Goal: Task Accomplishment & Management: Use online tool/utility

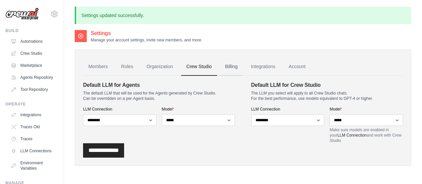
click at [232, 68] on link "Billing" at bounding box center [231, 67] width 23 height 18
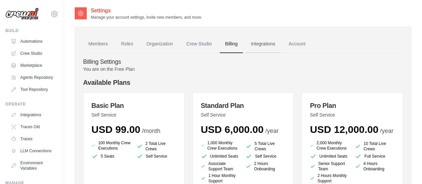
click at [269, 48] on link "Integrations" at bounding box center [262, 44] width 35 height 18
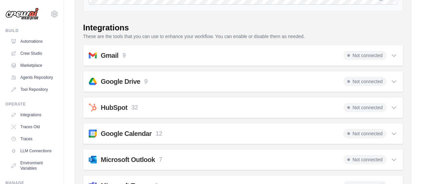
scroll to position [55, 0]
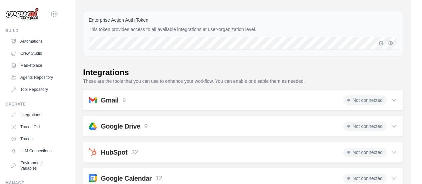
drag, startPoint x: 270, startPoint y: 71, endPoint x: 257, endPoint y: 69, distance: 12.9
click at [257, 69] on div "Integrations" at bounding box center [243, 72] width 320 height 11
click at [394, 100] on icon at bounding box center [394, 100] width 4 height 2
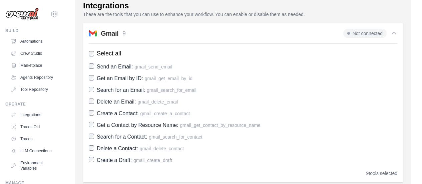
scroll to position [89, 0]
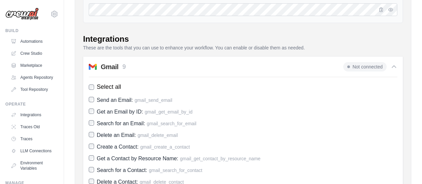
click at [362, 65] on span "Not connected" at bounding box center [364, 66] width 43 height 9
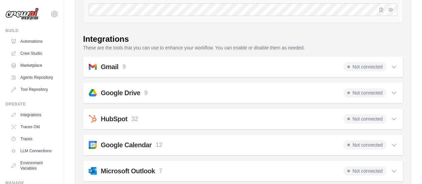
click at [362, 67] on span "Not connected" at bounding box center [364, 66] width 43 height 9
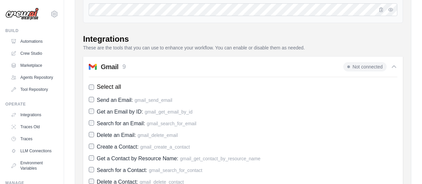
click at [362, 67] on span "Not connected" at bounding box center [364, 66] width 43 height 9
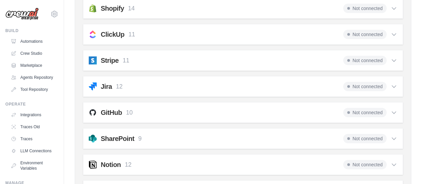
scroll to position [576, 0]
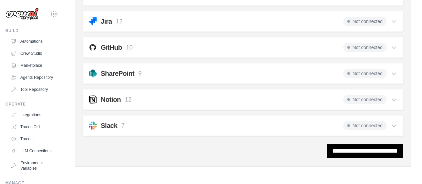
click at [376, 122] on span "Not connected" at bounding box center [364, 125] width 43 height 9
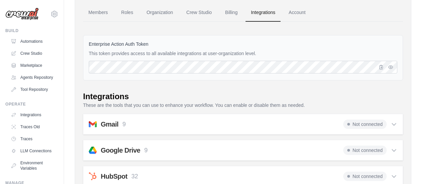
scroll to position [0, 0]
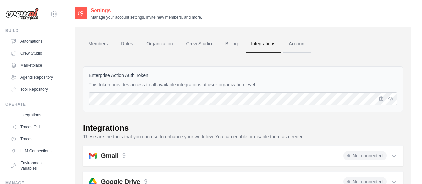
click at [289, 43] on link "Account" at bounding box center [297, 44] width 28 height 18
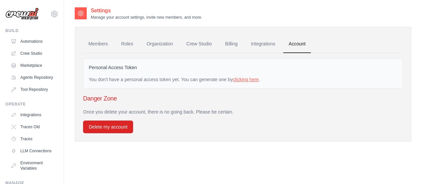
click at [234, 80] on link "clicking here" at bounding box center [246, 79] width 26 height 5
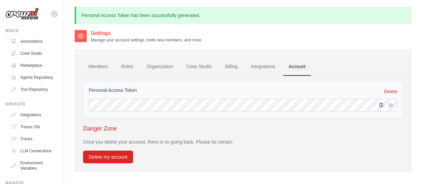
click at [381, 105] on icon "button" at bounding box center [380, 104] width 5 height 5
click at [190, 67] on link "Crew Studio" at bounding box center [199, 67] width 36 height 18
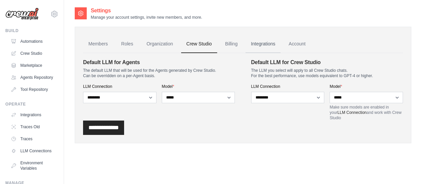
click at [260, 47] on link "Integrations" at bounding box center [262, 44] width 35 height 18
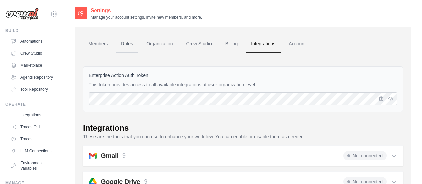
click at [128, 42] on link "Roles" at bounding box center [127, 44] width 23 height 18
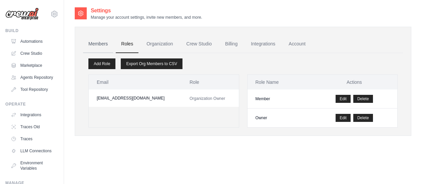
click at [91, 44] on link "Members" at bounding box center [98, 44] width 30 height 18
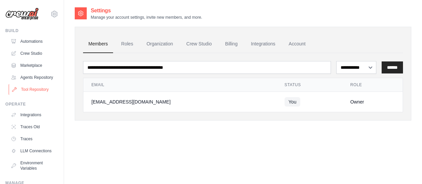
scroll to position [73, 0]
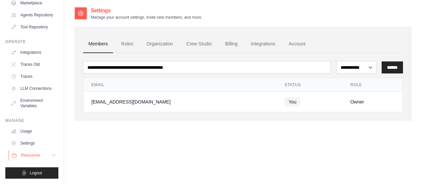
click at [36, 157] on span "Resources" at bounding box center [30, 154] width 19 height 5
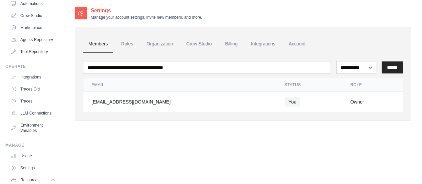
scroll to position [0, 0]
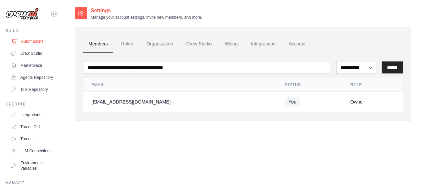
click at [36, 40] on link "Automations" at bounding box center [34, 41] width 50 height 11
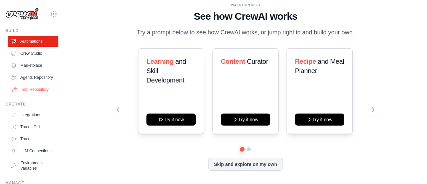
click at [26, 93] on link "Tool Repository" at bounding box center [34, 89] width 50 height 11
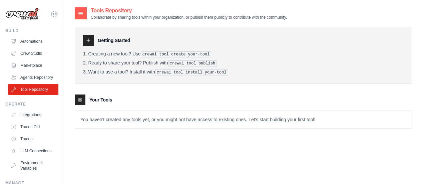
drag, startPoint x: 26, startPoint y: 93, endPoint x: 239, endPoint y: 114, distance: 214.1
click at [239, 114] on p "You haven't created any tools yet, or you might not have access to existing one…" at bounding box center [243, 119] width 336 height 17
click at [237, 119] on p "You haven't created any tools yet, or you might not have access to existing one…" at bounding box center [243, 119] width 336 height 17
click at [174, 142] on div "Tools Repository Collaborate by sharing tools within your organization, or publ…" at bounding box center [243, 99] width 336 height 184
click at [161, 93] on div "Getting Started Creating a new tool? Use crewai tool create your-tool Ready to …" at bounding box center [243, 74] width 336 height 108
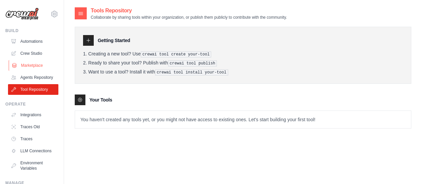
click at [38, 66] on link "Marketplace" at bounding box center [34, 65] width 50 height 11
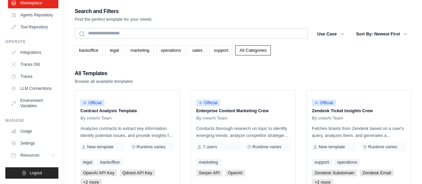
scroll to position [11, 0]
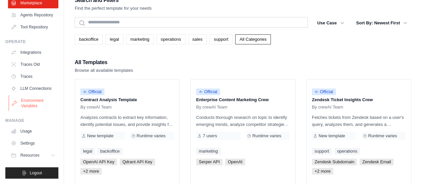
click at [31, 100] on link "Environment Variables" at bounding box center [34, 103] width 50 height 16
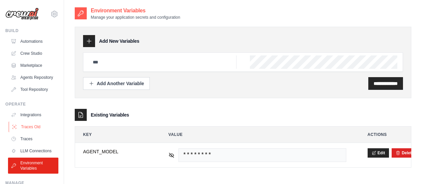
click at [36, 132] on link "Traces Old" at bounding box center [34, 126] width 50 height 11
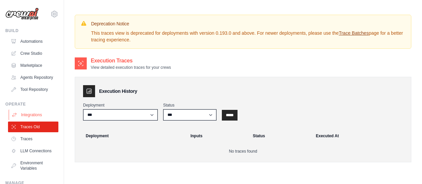
click at [38, 118] on link "Integrations" at bounding box center [34, 114] width 50 height 11
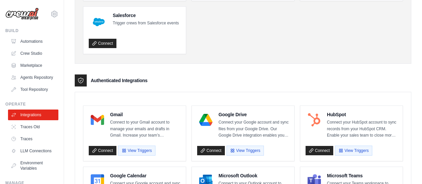
scroll to position [111, 0]
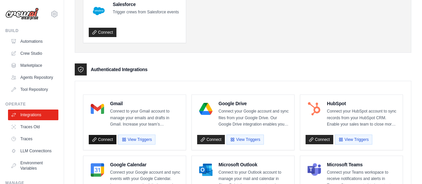
click at [100, 137] on link "Connect" at bounding box center [103, 139] width 28 height 9
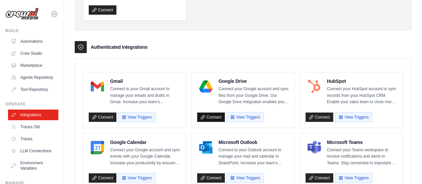
click at [216, 115] on link "Connect" at bounding box center [211, 116] width 28 height 9
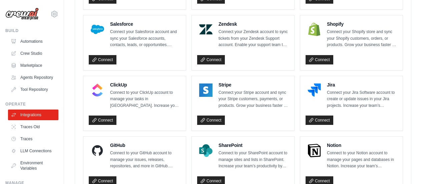
scroll to position [489, 0]
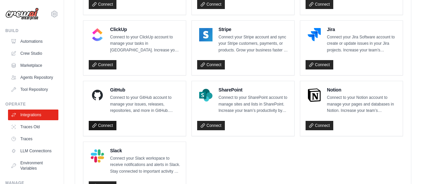
click at [104, 123] on link "Connect" at bounding box center [103, 125] width 28 height 9
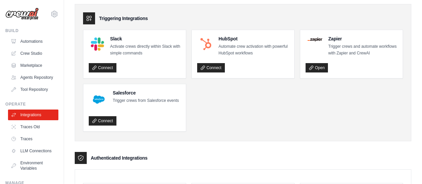
scroll to position [0, 0]
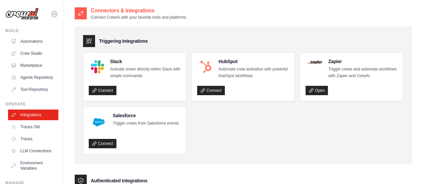
click at [82, 15] on icon at bounding box center [80, 13] width 5 height 5
click at [103, 86] on link "Connect" at bounding box center [103, 90] width 28 height 9
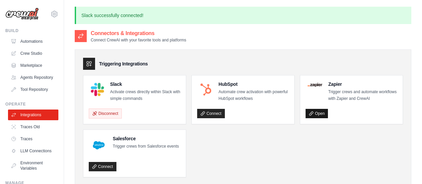
click at [315, 115] on link "Open" at bounding box center [316, 113] width 22 height 9
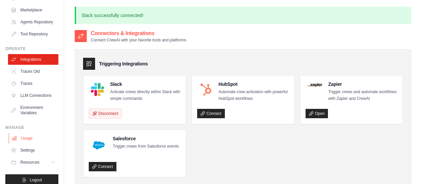
scroll to position [73, 0]
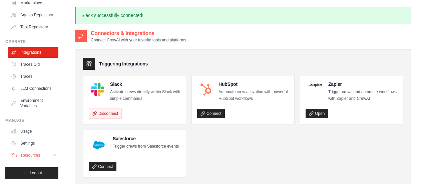
click at [45, 157] on button "Resources" at bounding box center [34, 155] width 50 height 11
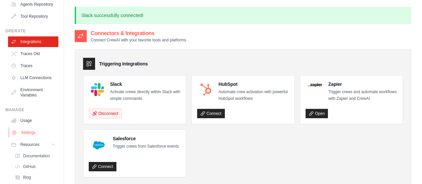
scroll to position [116, 0]
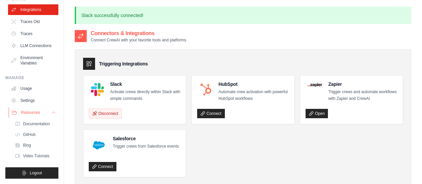
click at [45, 112] on button "Resources" at bounding box center [34, 112] width 50 height 11
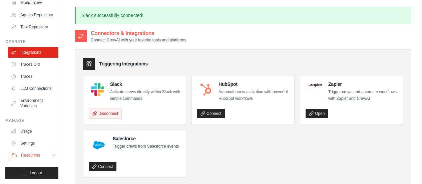
click at [44, 156] on button "Resources" at bounding box center [34, 155] width 50 height 11
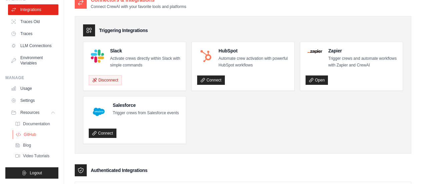
scroll to position [89, 0]
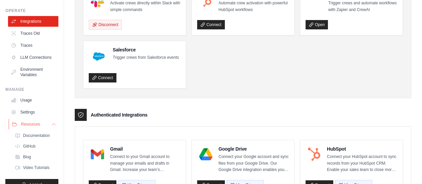
click at [30, 127] on span "Resources" at bounding box center [30, 123] width 19 height 5
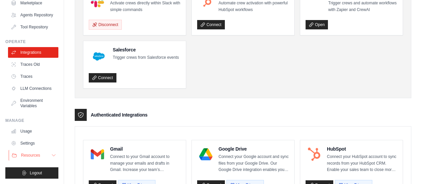
scroll to position [73, 0]
click at [23, 156] on span "Resources" at bounding box center [30, 154] width 19 height 5
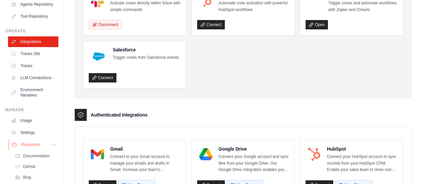
scroll to position [93, 0]
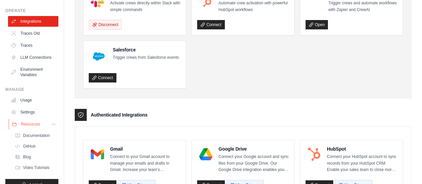
click at [27, 127] on span "Resources" at bounding box center [30, 123] width 19 height 5
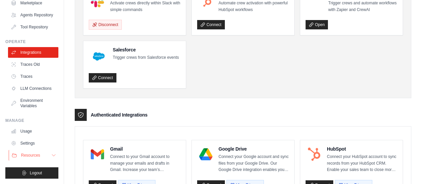
scroll to position [73, 0]
click at [26, 143] on link "Settings" at bounding box center [34, 143] width 50 height 11
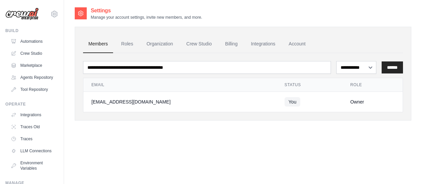
scroll to position [13, 0]
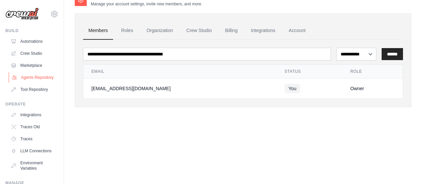
click at [33, 83] on link "Agents Repository" at bounding box center [34, 77] width 50 height 11
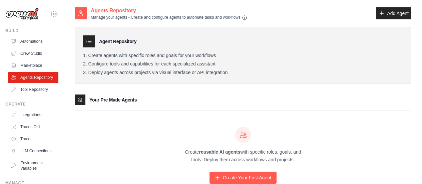
scroll to position [33, 0]
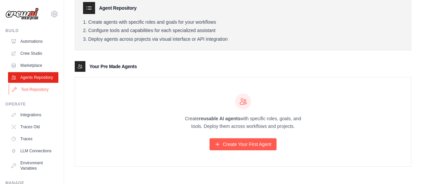
click at [42, 95] on link "Tool Repository" at bounding box center [34, 89] width 50 height 11
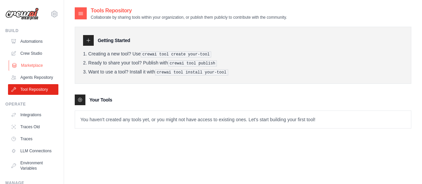
click at [34, 64] on link "Marketplace" at bounding box center [34, 65] width 50 height 11
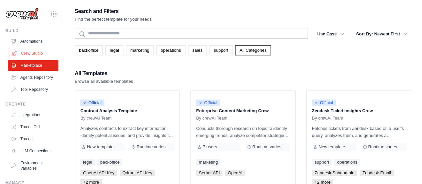
click at [33, 55] on link "Crew Studio" at bounding box center [34, 53] width 50 height 11
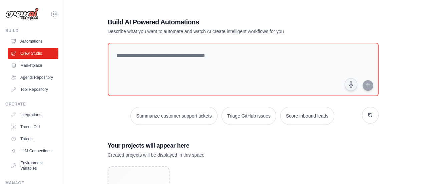
click at [242, 148] on h3 "Your projects will appear here" at bounding box center [243, 145] width 271 height 9
click at [31, 40] on link "Automations" at bounding box center [34, 41] width 50 height 11
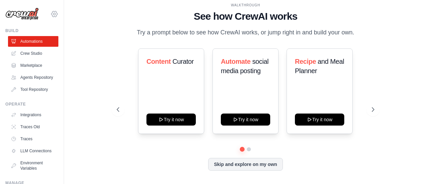
click at [50, 13] on icon at bounding box center [54, 14] width 8 height 8
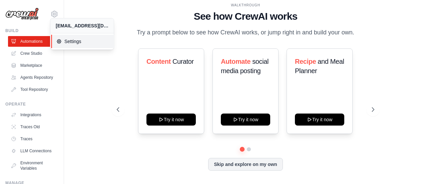
click at [78, 40] on span "Settings" at bounding box center [82, 41] width 53 height 7
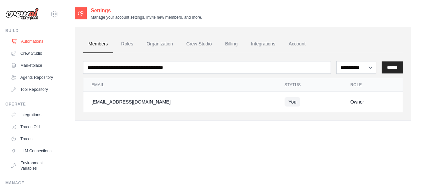
click at [20, 40] on link "Automations" at bounding box center [34, 41] width 50 height 11
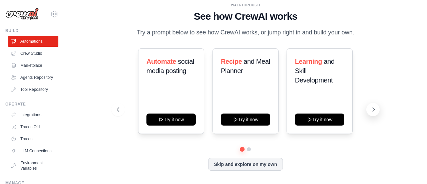
click at [377, 114] on button at bounding box center [372, 109] width 13 height 13
click at [370, 112] on icon at bounding box center [373, 109] width 7 height 7
click at [370, 111] on icon at bounding box center [373, 109] width 7 height 7
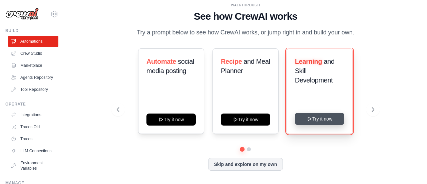
click at [336, 118] on button "Try it now" at bounding box center [319, 119] width 49 height 12
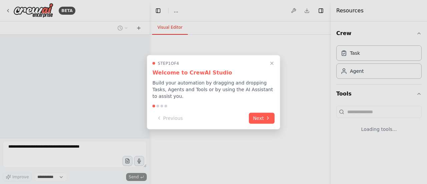
select select "****"
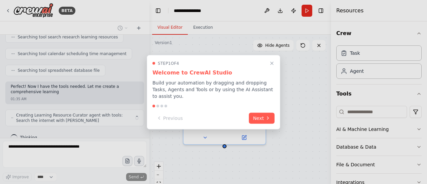
scroll to position [148, 0]
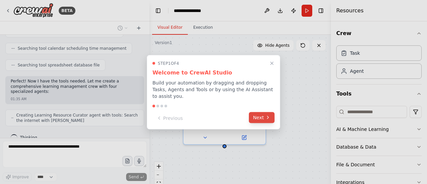
click at [261, 117] on button "Next" at bounding box center [262, 117] width 26 height 11
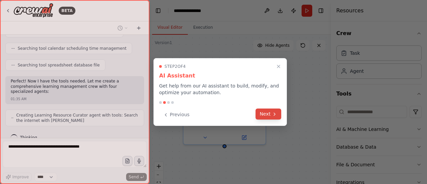
scroll to position [170, 0]
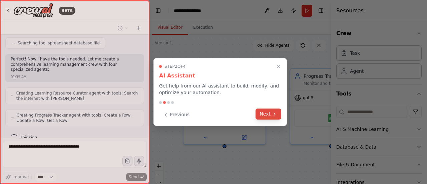
click at [261, 116] on button "Next" at bounding box center [268, 113] width 26 height 11
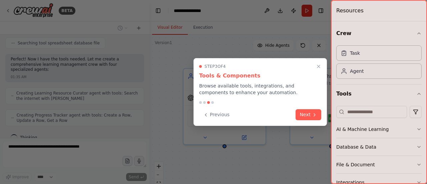
scroll to position [192, 0]
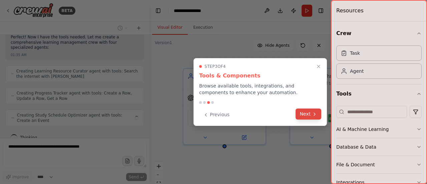
click at [313, 115] on icon at bounding box center [314, 113] width 5 height 5
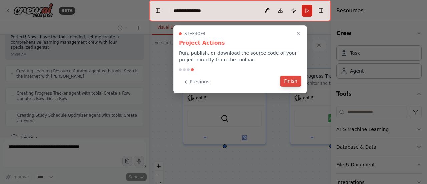
click at [285, 81] on button "Finish" at bounding box center [290, 81] width 21 height 11
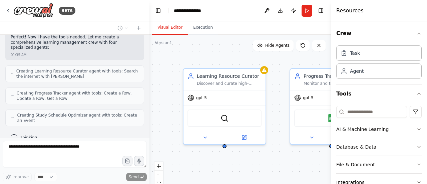
scroll to position [208, 0]
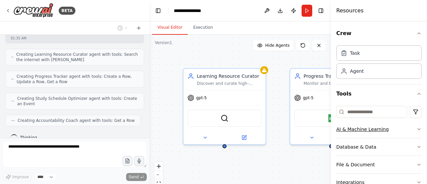
click at [416, 130] on icon "button" at bounding box center [418, 128] width 5 height 5
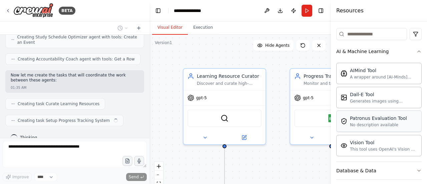
scroll to position [133, 0]
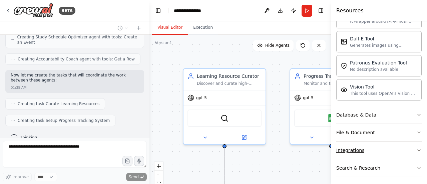
click at [378, 151] on button "Integrations" at bounding box center [378, 149] width 85 height 17
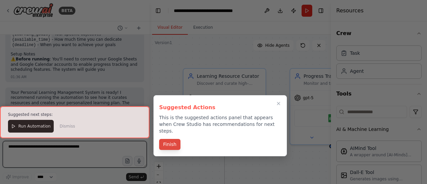
scroll to position [709, 0]
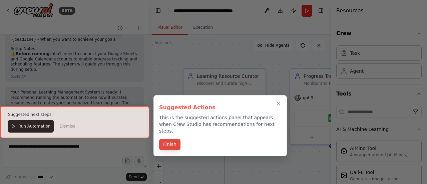
click at [172, 139] on button "Finish" at bounding box center [169, 144] width 21 height 11
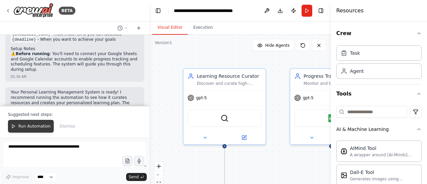
click at [33, 129] on span "Run Automation" at bounding box center [34, 125] width 32 height 5
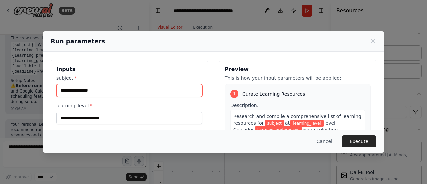
click at [111, 90] on input "subject *" at bounding box center [129, 90] width 146 height 13
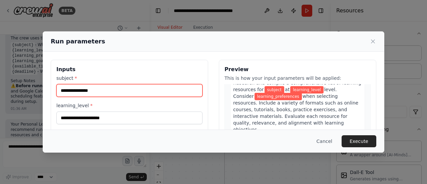
scroll to position [22, 0]
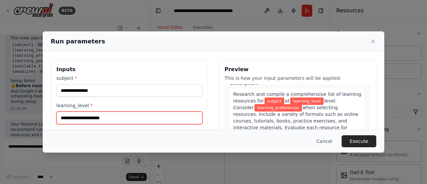
click at [146, 119] on input "learning_level *" at bounding box center [129, 117] width 146 height 13
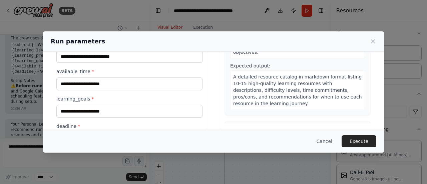
scroll to position [117, 0]
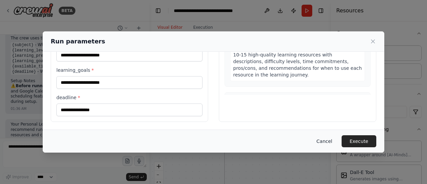
click at [334, 142] on button "Cancel" at bounding box center [324, 141] width 26 height 12
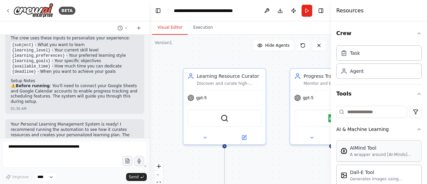
click at [362, 153] on div "A wrapper around [AI-Minds](https://mindsdb.com/minds). Useful for when you nee…" at bounding box center [383, 154] width 67 height 5
click at [358, 153] on div "A wrapper around [AI-Minds](https://mindsdb.com/minds). Useful for when you nee…" at bounding box center [383, 154] width 67 height 5
click at [416, 33] on icon "button" at bounding box center [418, 33] width 5 height 5
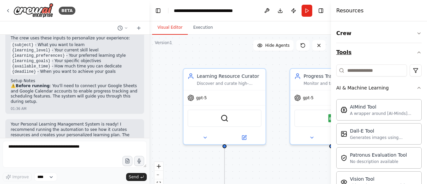
click at [416, 54] on icon "button" at bounding box center [418, 52] width 5 height 5
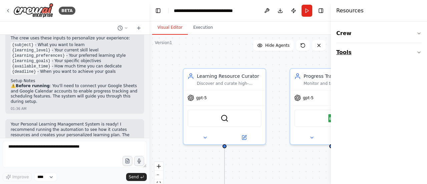
click at [420, 52] on icon "button" at bounding box center [418, 52] width 5 height 5
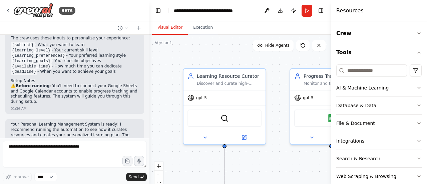
click at [419, 51] on div "Crew Tools AI & Machine Learning Database & Data File & Document Integrations S…" at bounding box center [379, 102] width 96 height 162
click at [416, 51] on icon "button" at bounding box center [418, 52] width 5 height 5
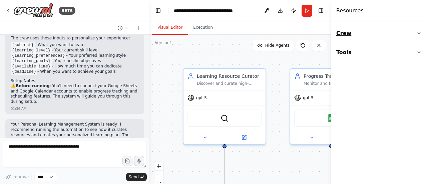
click at [419, 32] on icon "button" at bounding box center [418, 33] width 5 height 5
click at [320, 45] on icon at bounding box center [318, 45] width 5 height 5
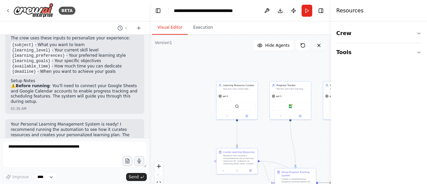
click at [320, 46] on icon at bounding box center [318, 45] width 5 height 5
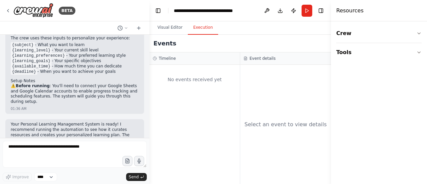
click at [199, 29] on button "Execution" at bounding box center [203, 28] width 30 height 14
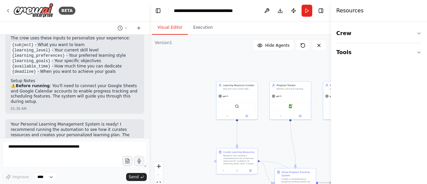
click at [173, 29] on button "Visual Editor" at bounding box center [170, 28] width 36 height 14
click at [269, 11] on button at bounding box center [266, 11] width 11 height 12
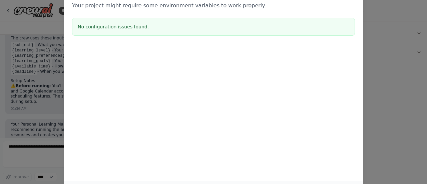
click at [420, 52] on div "Environment configuration Your project might require some environment variables…" at bounding box center [213, 92] width 427 height 184
click at [383, 52] on div "Environment configuration Your project might require some environment variables…" at bounding box center [213, 92] width 427 height 184
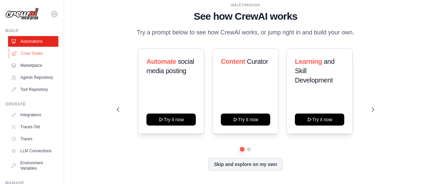
click at [29, 50] on link "Crew Studio" at bounding box center [34, 53] width 50 height 11
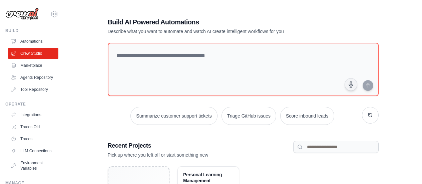
click at [415, 80] on div "Build AI Powered Automations Describe what you want to automate and watch AI cr…" at bounding box center [243, 125] width 358 height 237
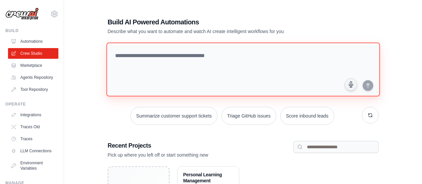
click at [197, 58] on textarea at bounding box center [242, 69] width 273 height 54
paste textarea "**********"
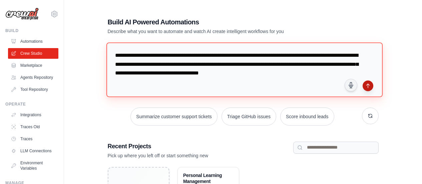
type textarea "**********"
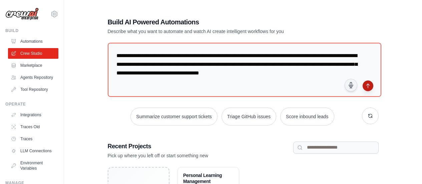
click at [369, 88] on button "submit" at bounding box center [367, 85] width 11 height 11
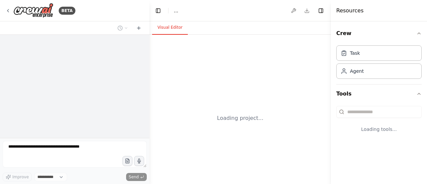
select select "****"
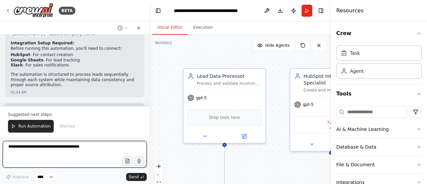
scroll to position [696, 0]
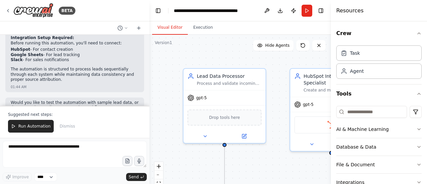
click at [383, 24] on div "Crew Task Agent Tools AI & Machine Learning Database & Data File & Document Int…" at bounding box center [379, 102] width 96 height 162
click at [27, 128] on span "Run Automation" at bounding box center [34, 125] width 32 height 5
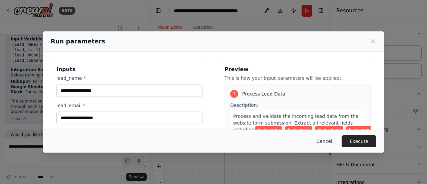
click at [333, 139] on button "Cancel" at bounding box center [324, 141] width 26 height 12
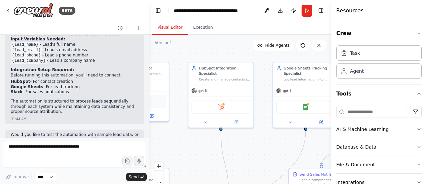
drag, startPoint x: 276, startPoint y: 161, endPoint x: 164, endPoint y: 139, distance: 114.5
click at [166, 139] on div ".deletable-edge-delete-btn { width: 20px; height: 20px; border: 0px solid #ffff…" at bounding box center [239, 118] width 181 height 167
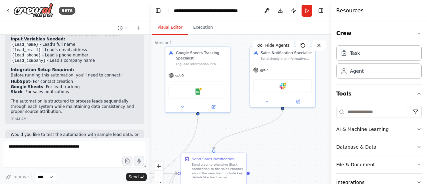
drag, startPoint x: 276, startPoint y: 148, endPoint x: 159, endPoint y: 132, distance: 117.8
click at [159, 132] on div ".deletable-edge-delete-btn { width: 20px; height: 20px; border: 0px solid #ffff…" at bounding box center [239, 118] width 181 height 167
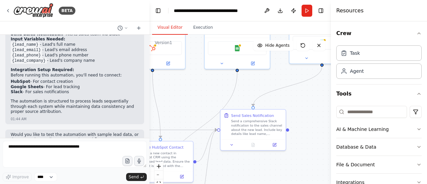
drag, startPoint x: 263, startPoint y: 140, endPoint x: 326, endPoint y: 99, distance: 75.8
click at [326, 99] on div ".deletable-edge-delete-btn { width: 20px; height: 20px; border: 0px solid #ffff…" at bounding box center [239, 118] width 181 height 167
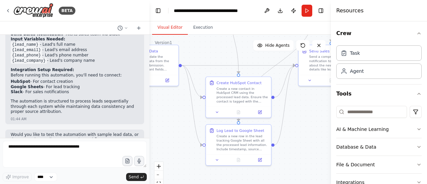
drag, startPoint x: 238, startPoint y: 167, endPoint x: 315, endPoint y: 103, distance: 99.7
click at [315, 103] on div ".deletable-edge-delete-btn { width: 20px; height: 20px; border: 0px solid #ffff…" at bounding box center [239, 118] width 181 height 167
drag, startPoint x: 159, startPoint y: 165, endPoint x: 254, endPoint y: 103, distance: 113.8
click at [254, 103] on div ".deletable-edge-delete-btn { width: 20px; height: 20px; border: 0px solid #ffff…" at bounding box center [239, 118] width 181 height 167
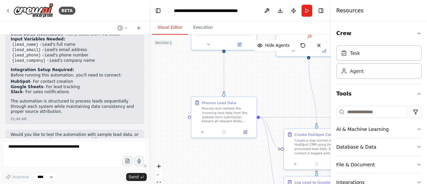
drag, startPoint x: 155, startPoint y: 148, endPoint x: 236, endPoint y: 199, distance: 96.1
click at [236, 183] on html "BETA When a new lead fills out the website form, automatically capture their de…" at bounding box center [213, 92] width 427 height 184
click at [143, 29] on button at bounding box center [138, 28] width 11 height 8
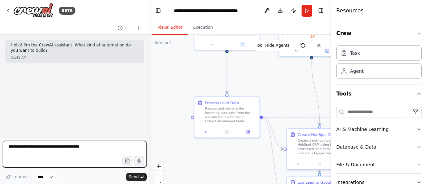
click at [83, 149] on textarea at bounding box center [75, 154] width 144 height 27
paste textarea "**********"
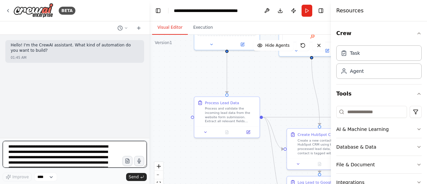
scroll to position [25, 0]
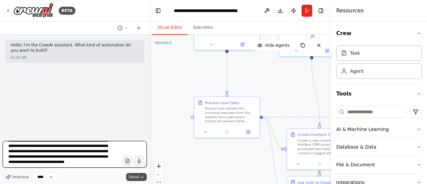
type textarea "**********"
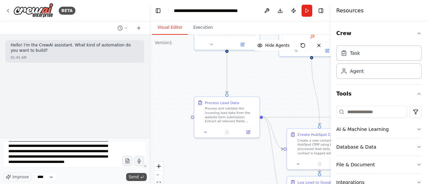
click at [131, 177] on span "Send" at bounding box center [134, 176] width 10 height 5
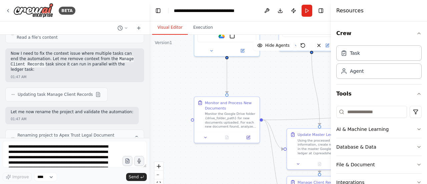
scroll to position [943, 0]
